Goal: Task Accomplishment & Management: Use online tool/utility

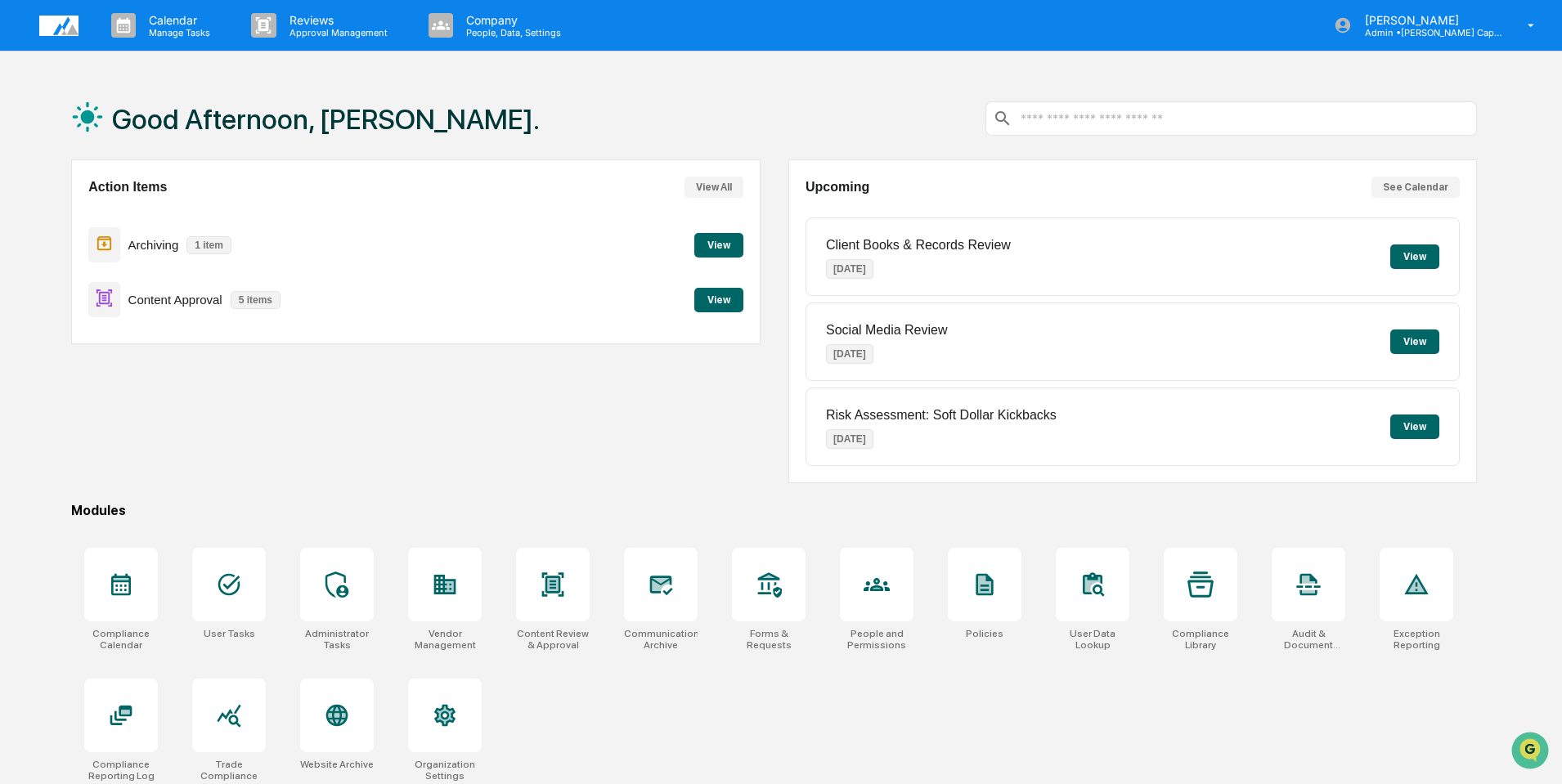
click at [732, 300] on button "View" at bounding box center [719, 299] width 49 height 24
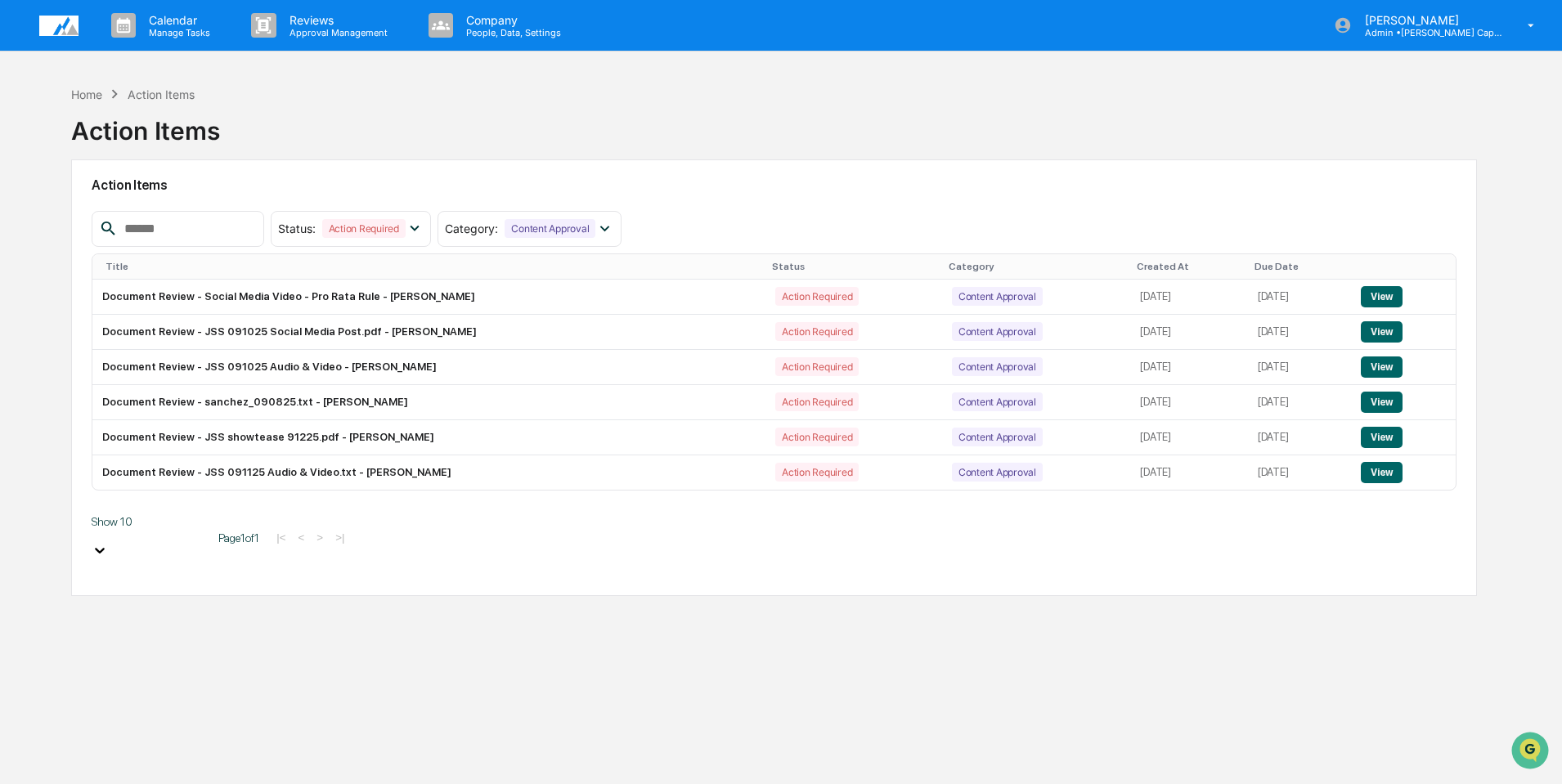
click at [55, 26] on img at bounding box center [58, 25] width 39 height 21
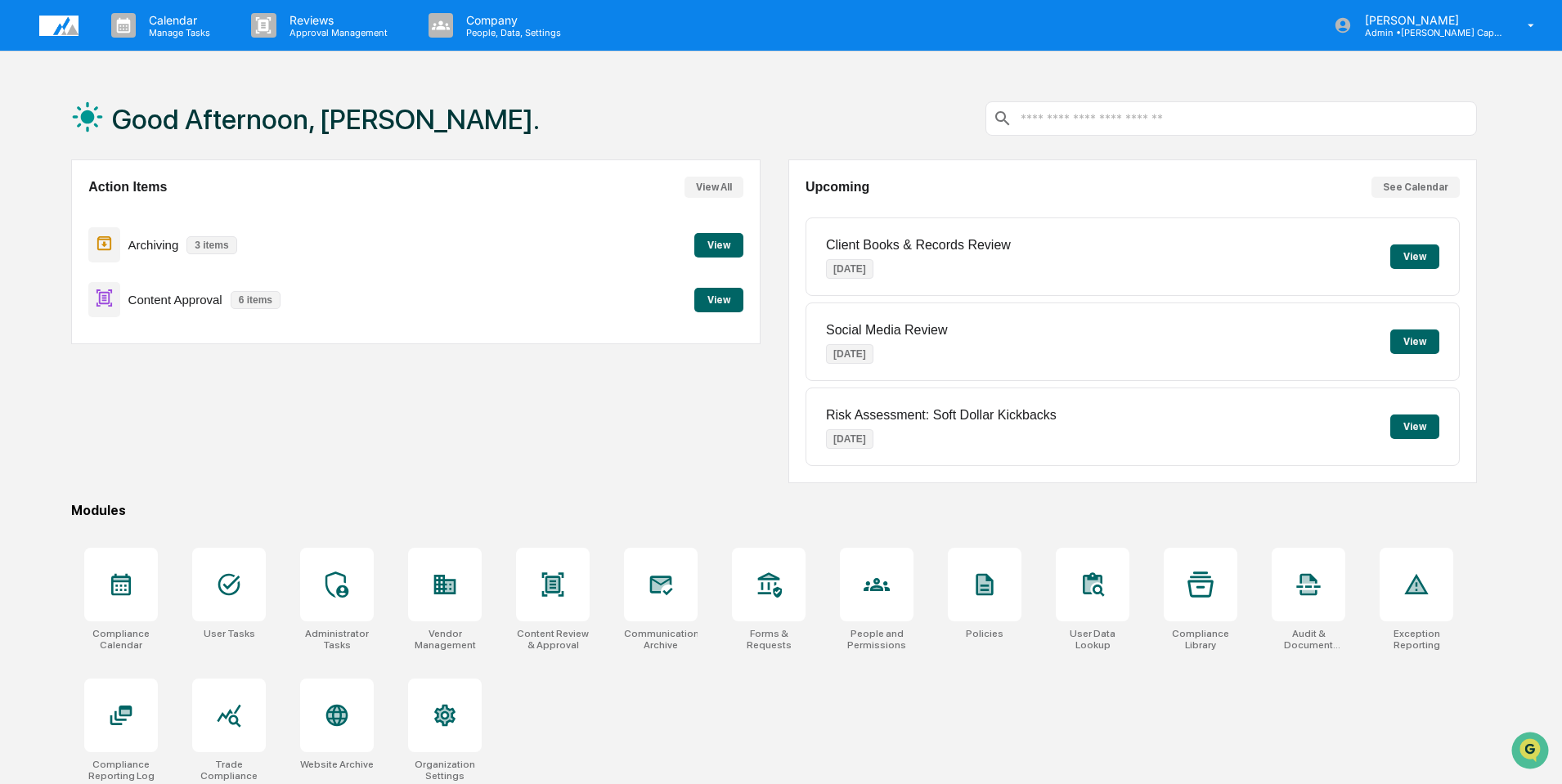
click at [713, 247] on button "View" at bounding box center [719, 245] width 49 height 24
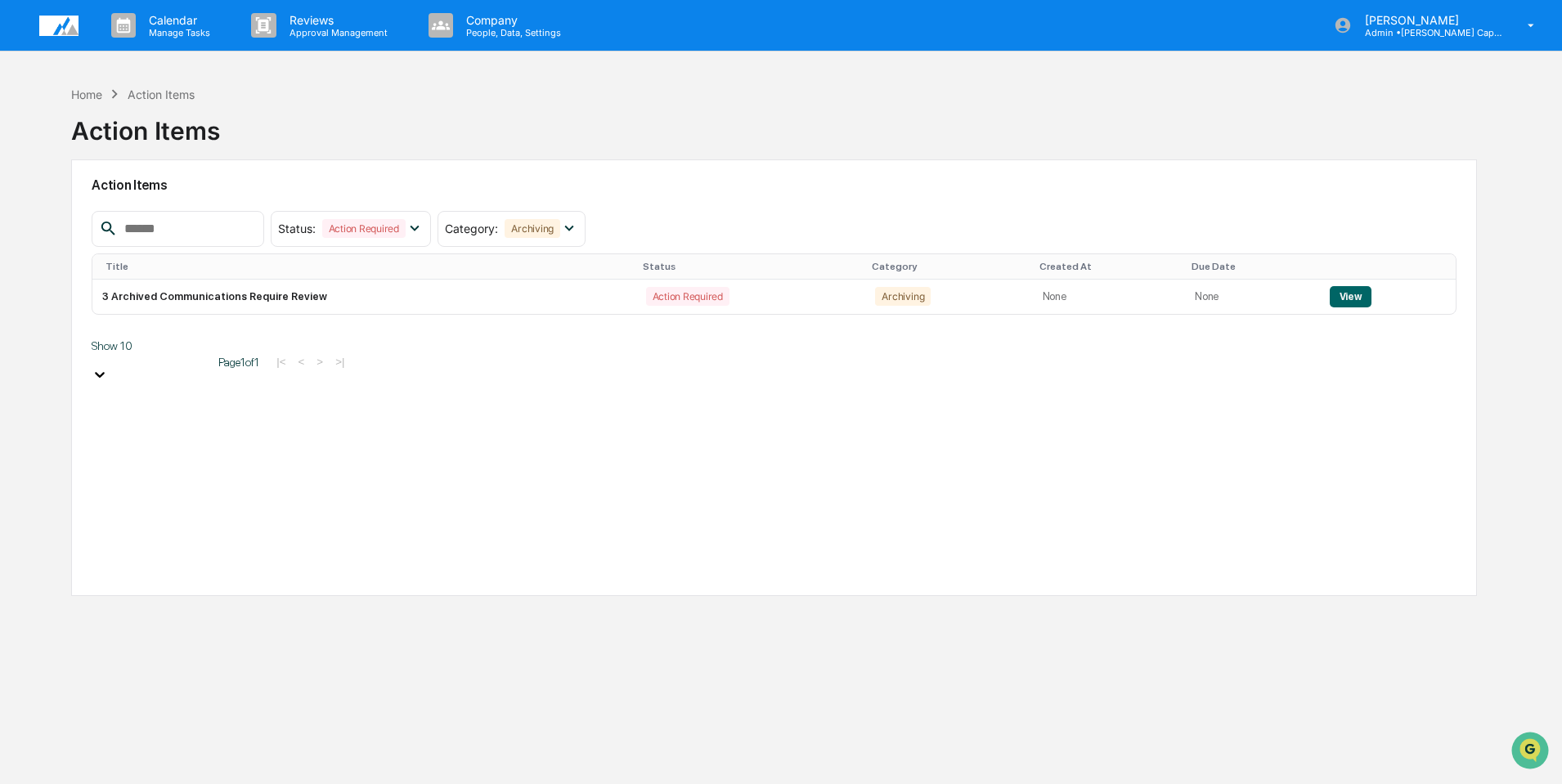
click at [54, 19] on img at bounding box center [58, 25] width 39 height 21
